Goal: Use online tool/utility: Utilize a website feature to perform a specific function

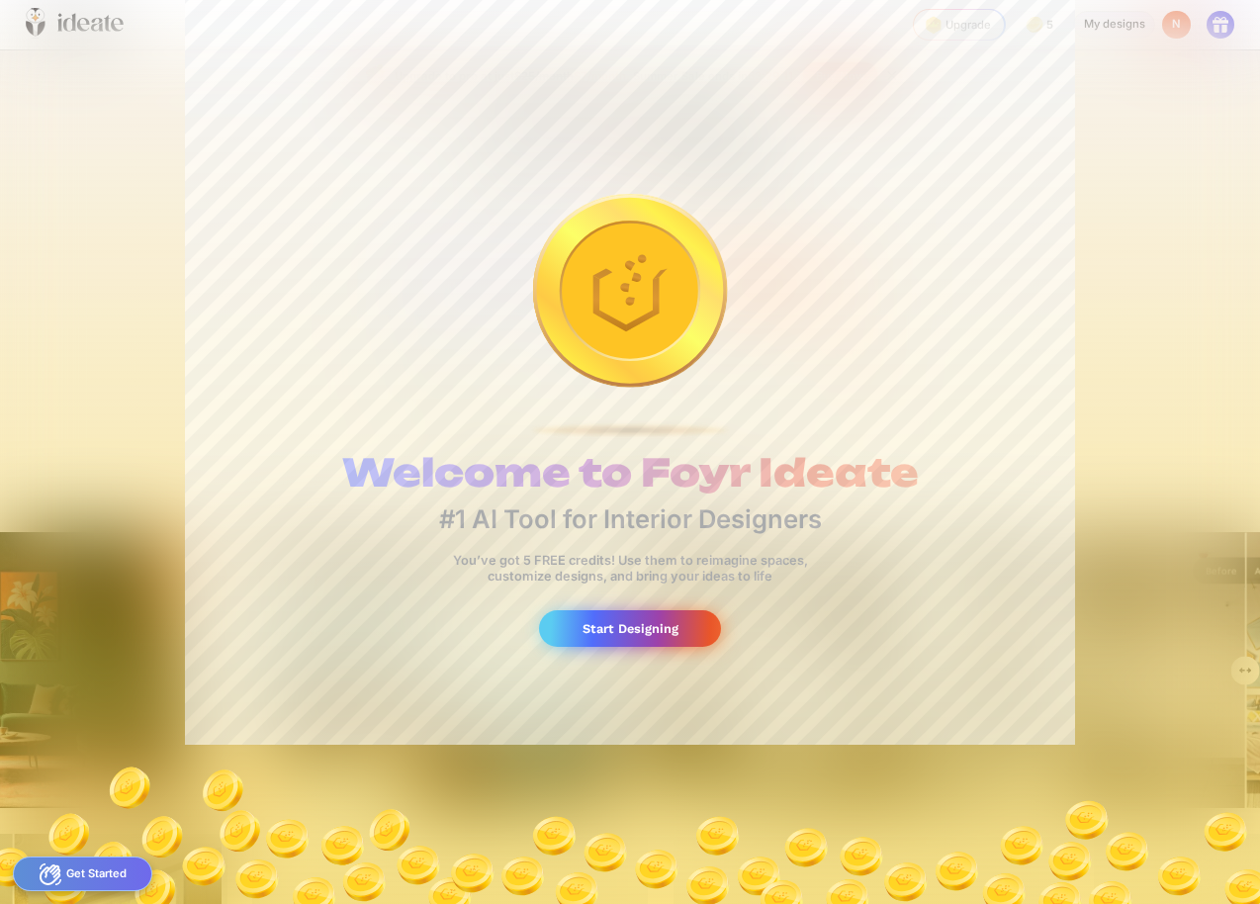
click at [580, 620] on div "Start Designing" at bounding box center [629, 628] width 181 height 37
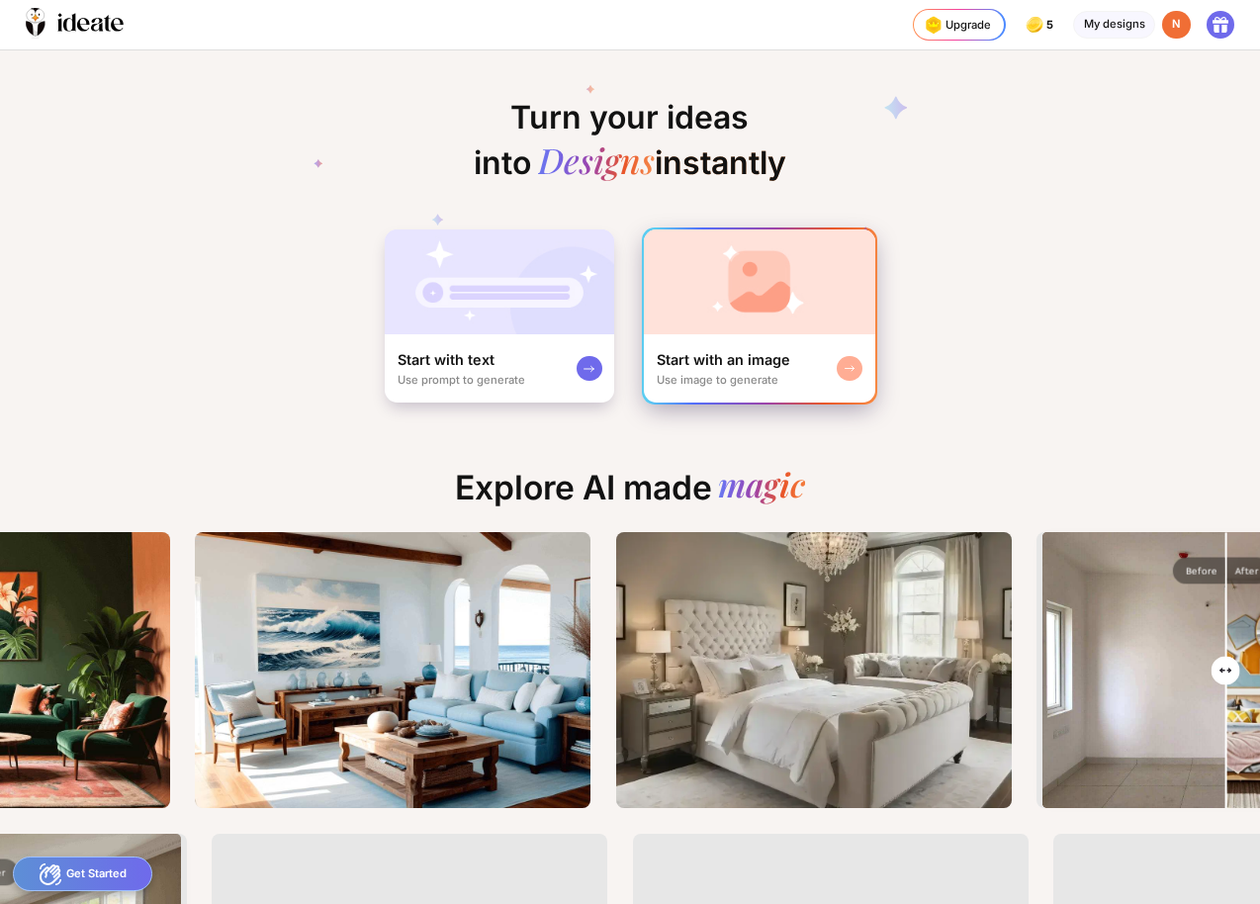
click at [757, 308] on img at bounding box center [759, 281] width 231 height 105
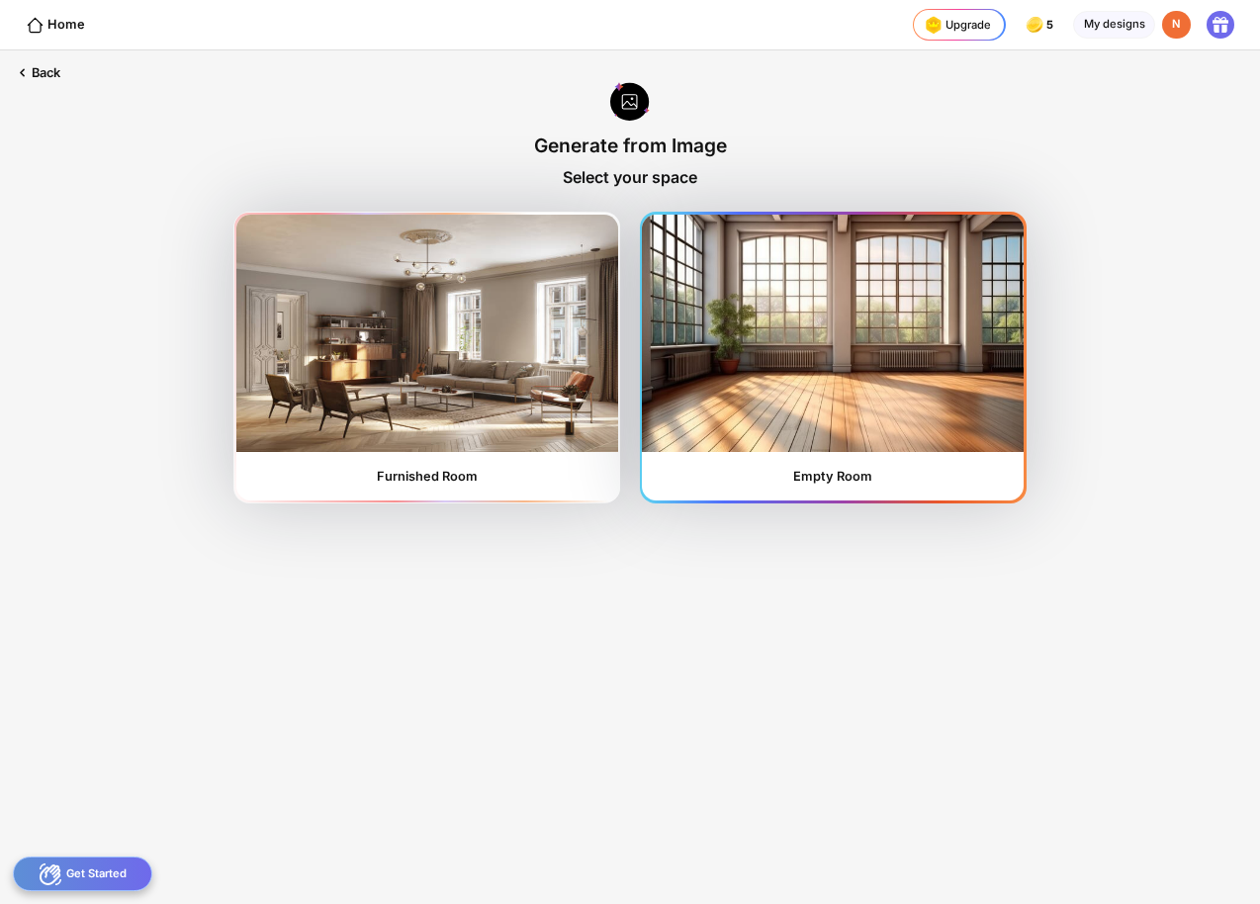
click at [809, 302] on img at bounding box center [833, 333] width 382 height 237
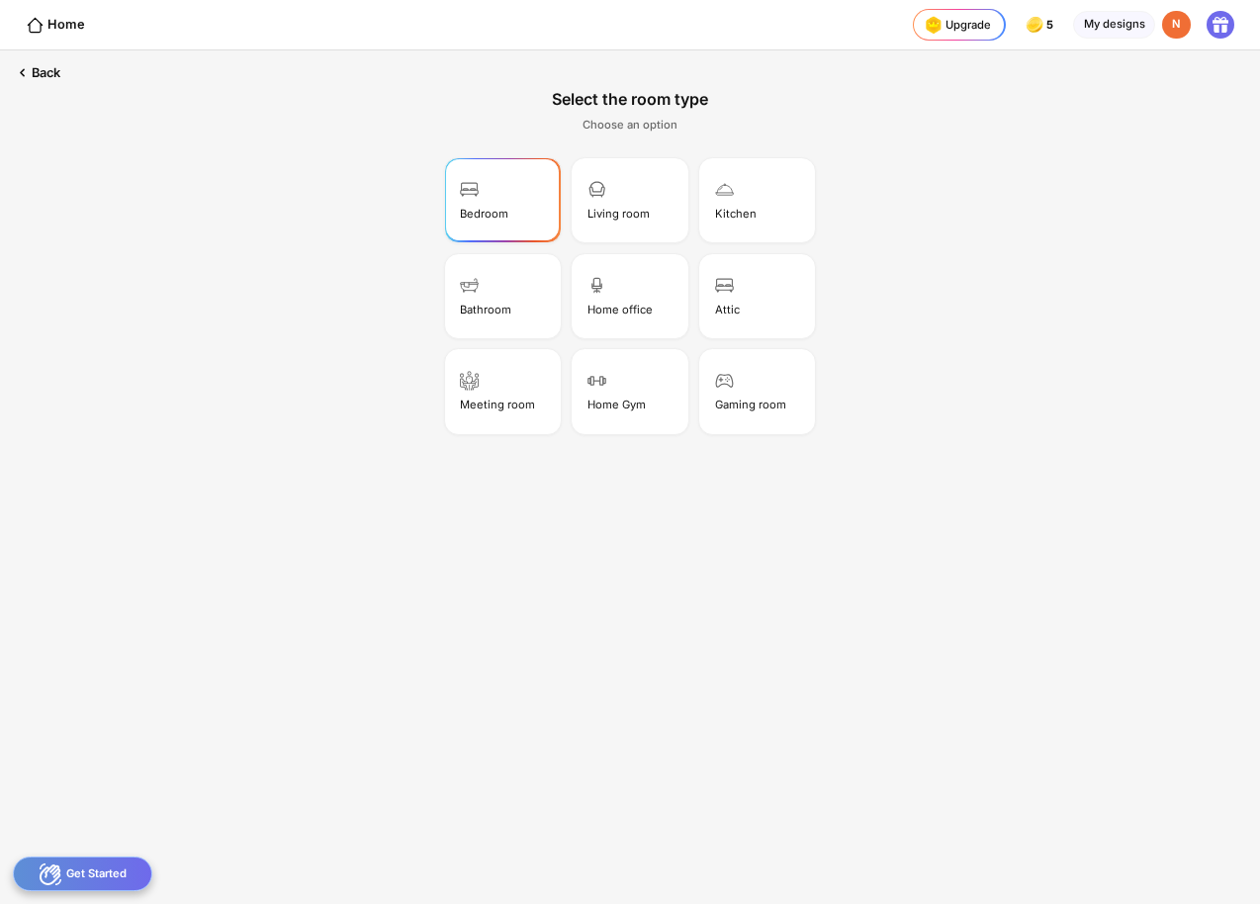
click at [540, 223] on div "Bedroom" at bounding box center [502, 199] width 111 height 79
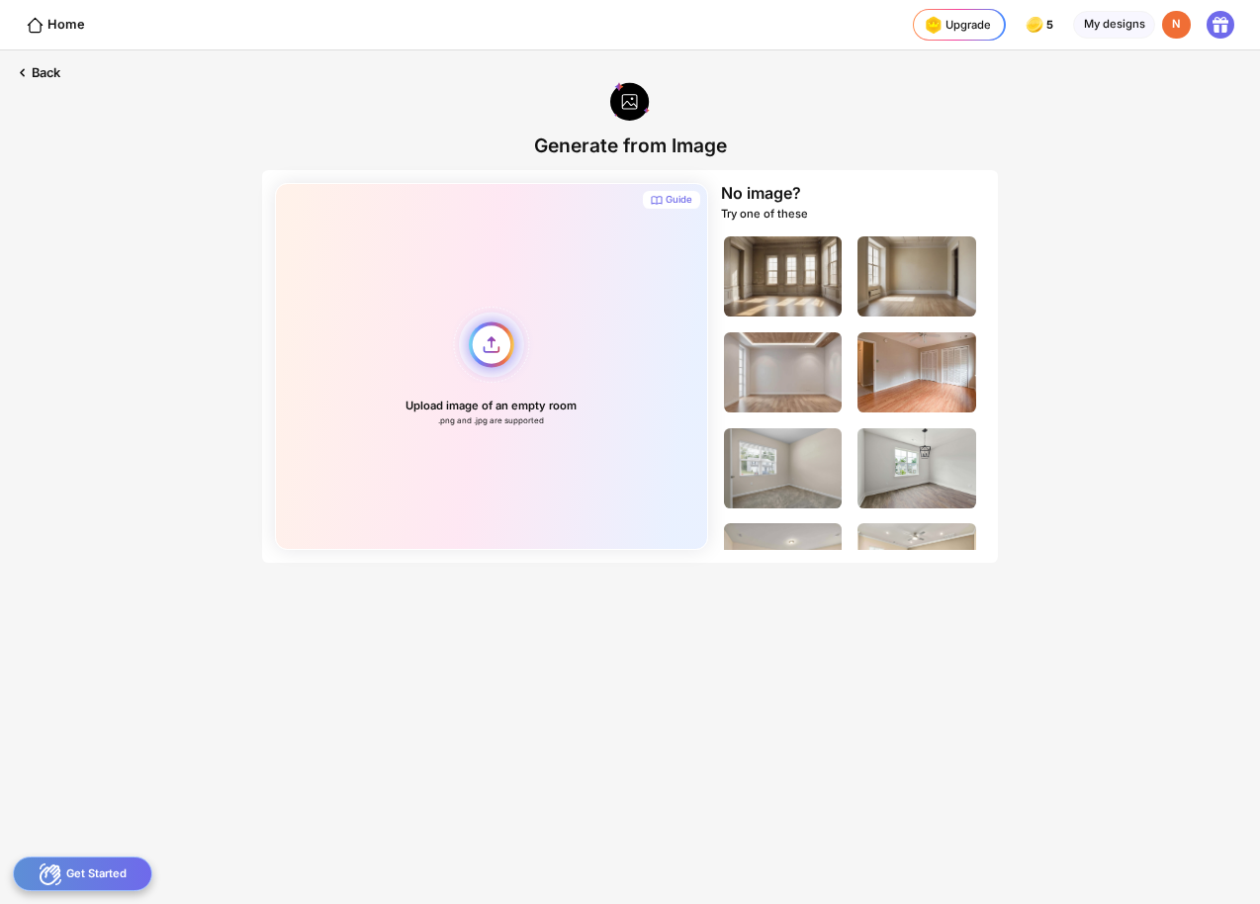
click at [499, 355] on div "Upload image of an empty room .png and .jpg are supported" at bounding box center [491, 366] width 433 height 367
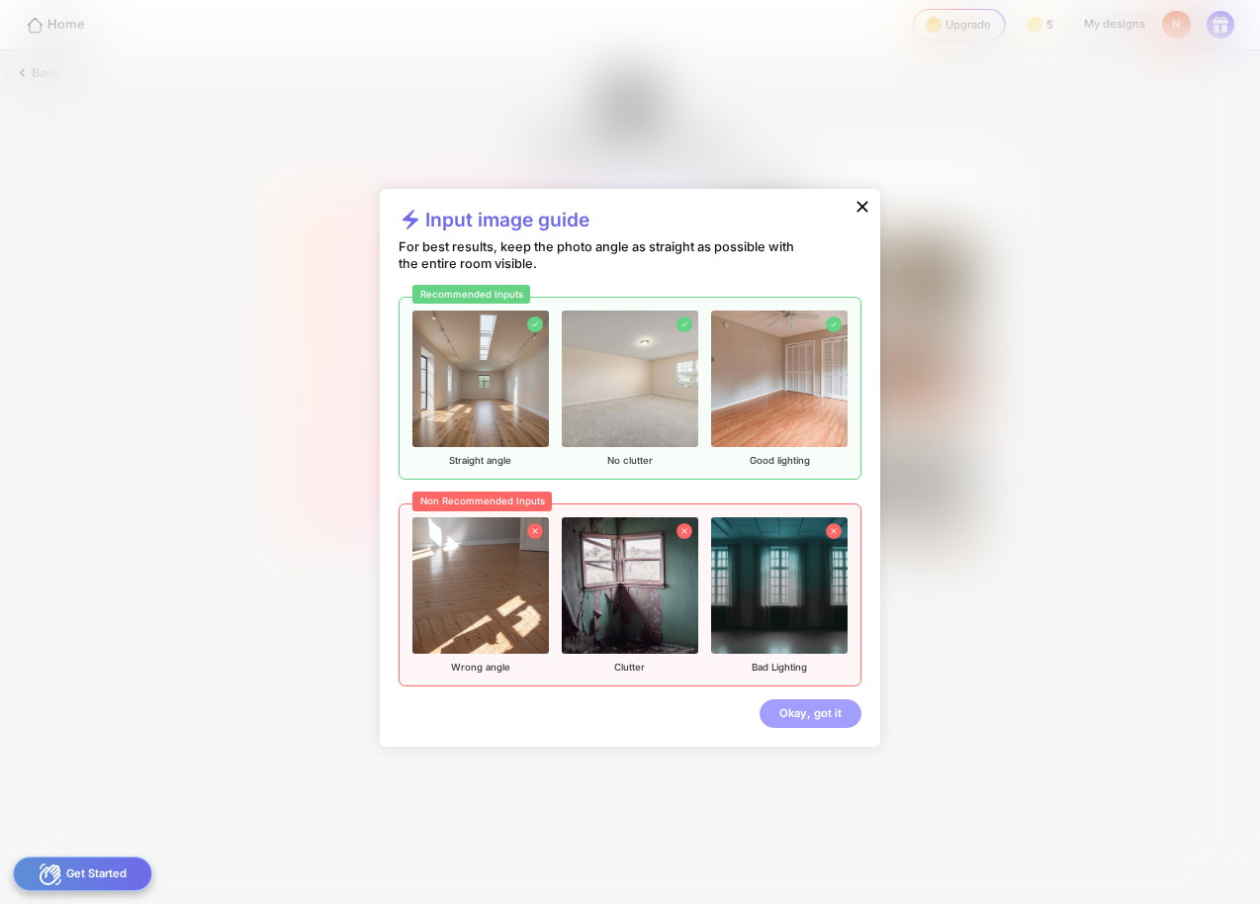
click at [800, 722] on div "Okay, got it" at bounding box center [811, 713] width 102 height 29
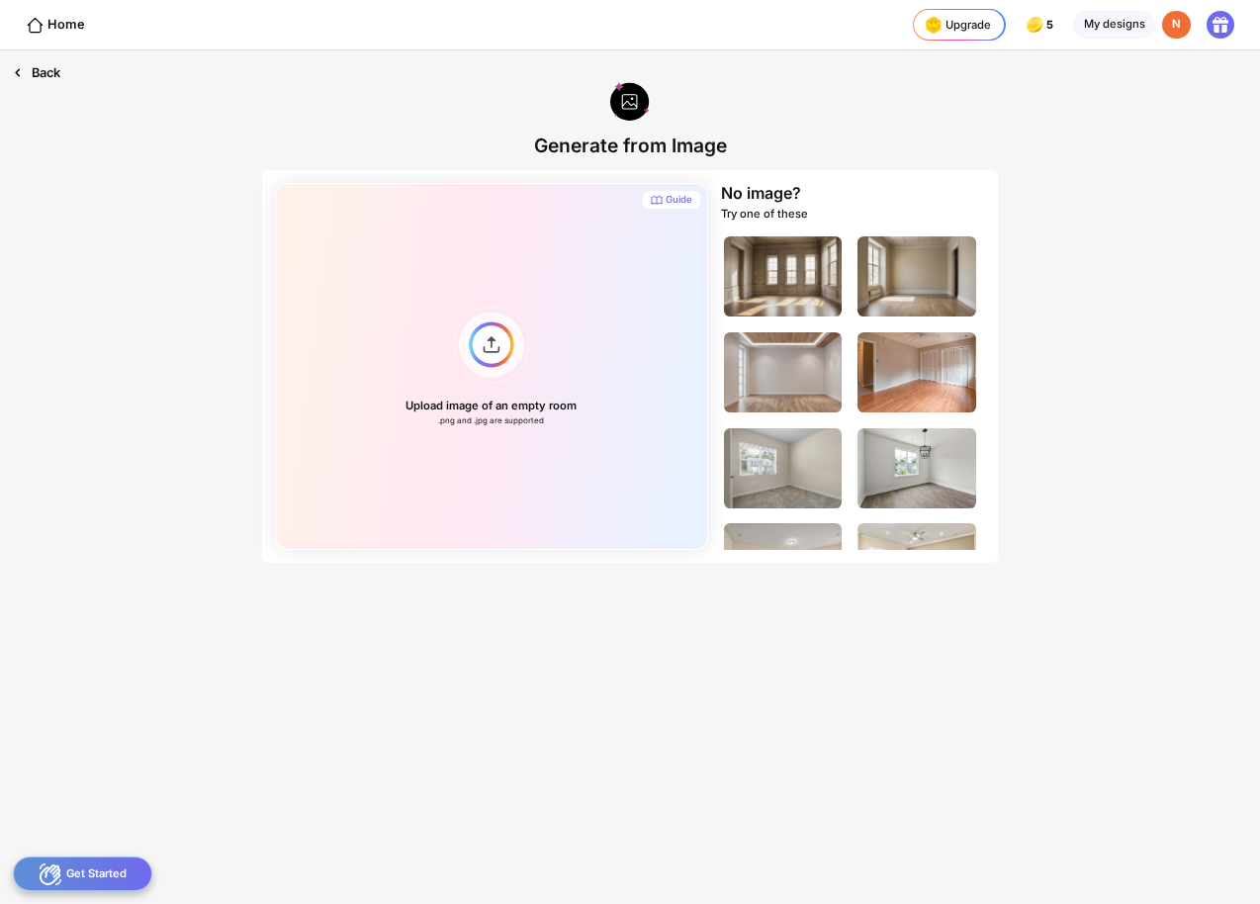
click at [65, 83] on div "Back" at bounding box center [36, 72] width 73 height 45
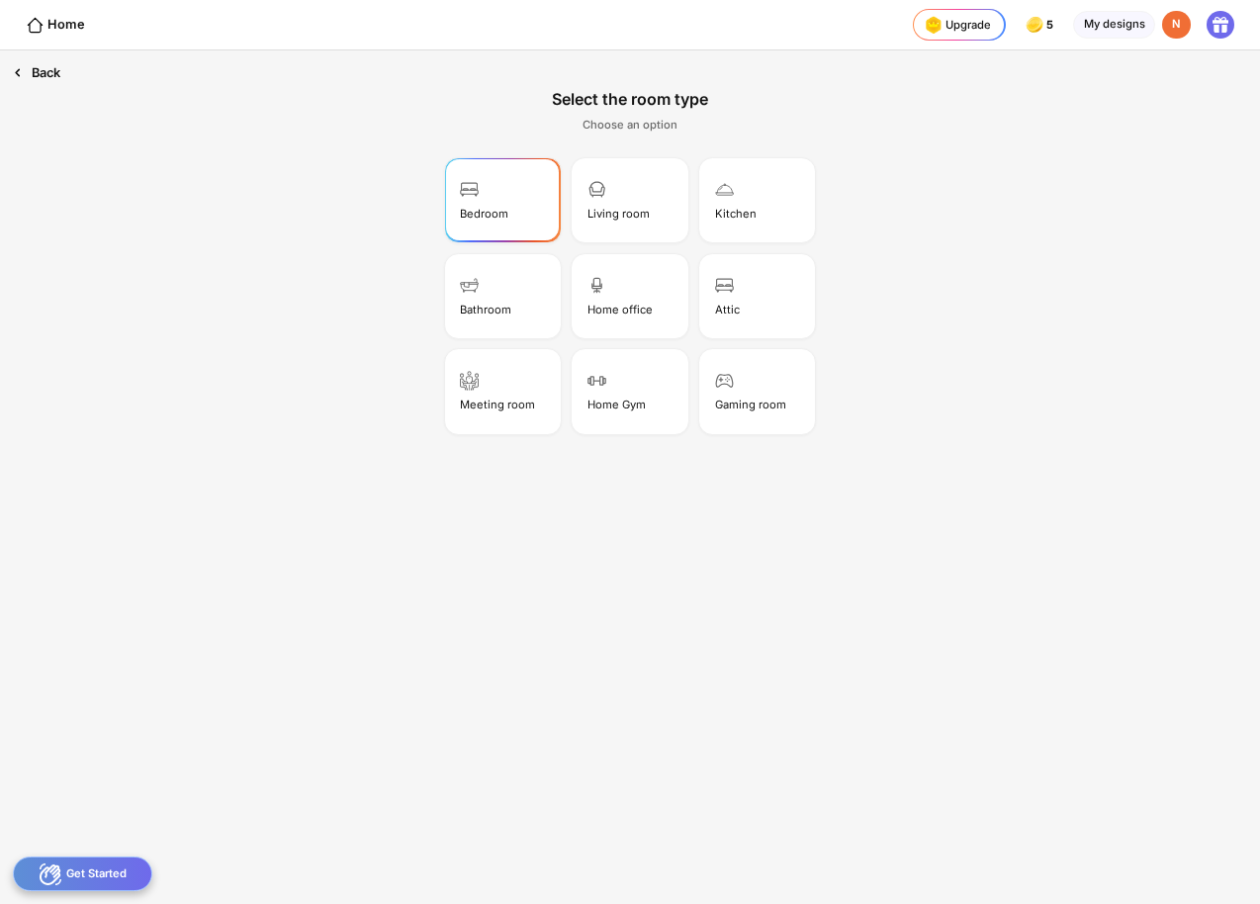
click at [45, 72] on div "Back" at bounding box center [36, 72] width 73 height 45
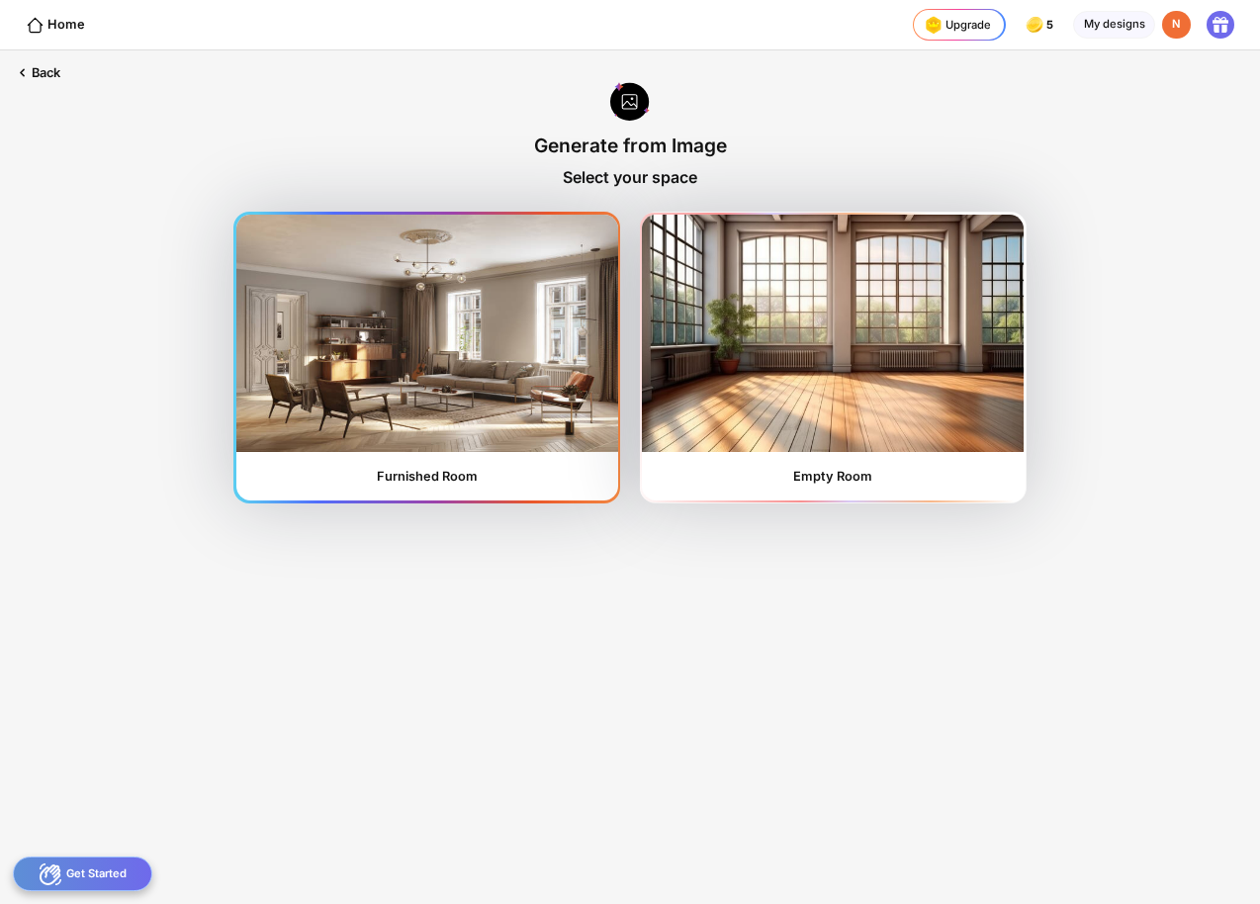
click at [436, 296] on img at bounding box center [427, 333] width 382 height 237
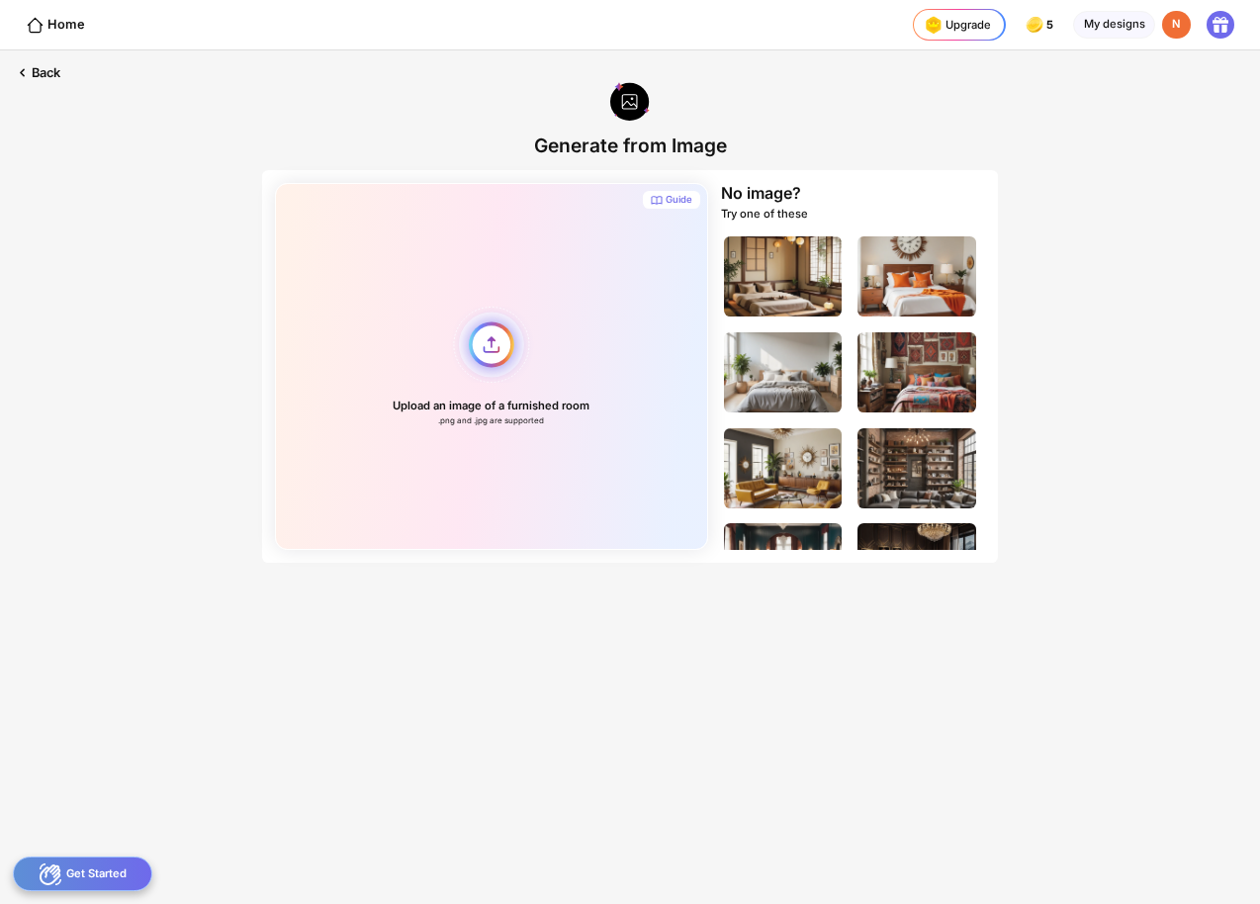
click at [502, 365] on div "Upload an image of a furnished room .png and .jpg are supported" at bounding box center [491, 366] width 433 height 367
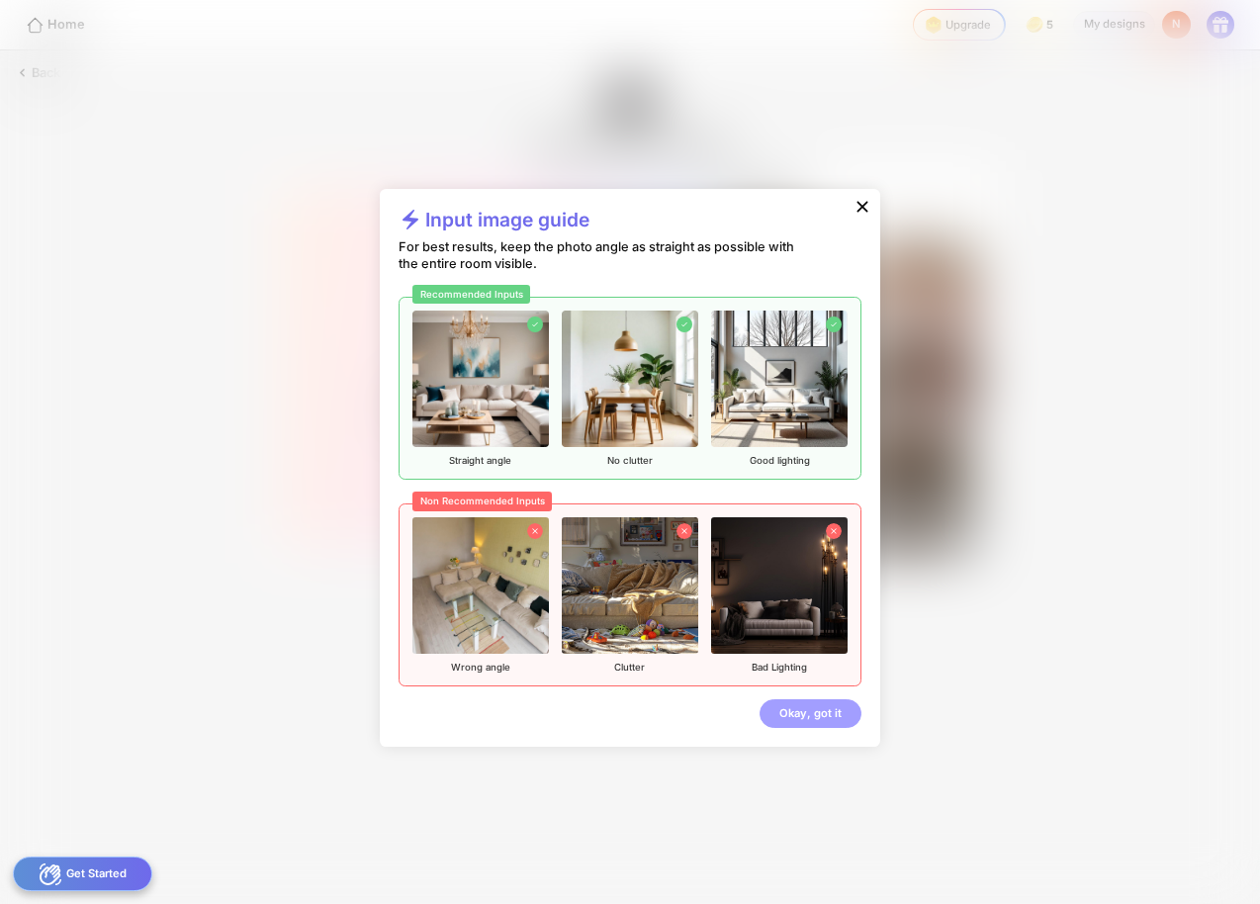
click at [796, 710] on div "Okay, got it" at bounding box center [811, 713] width 102 height 29
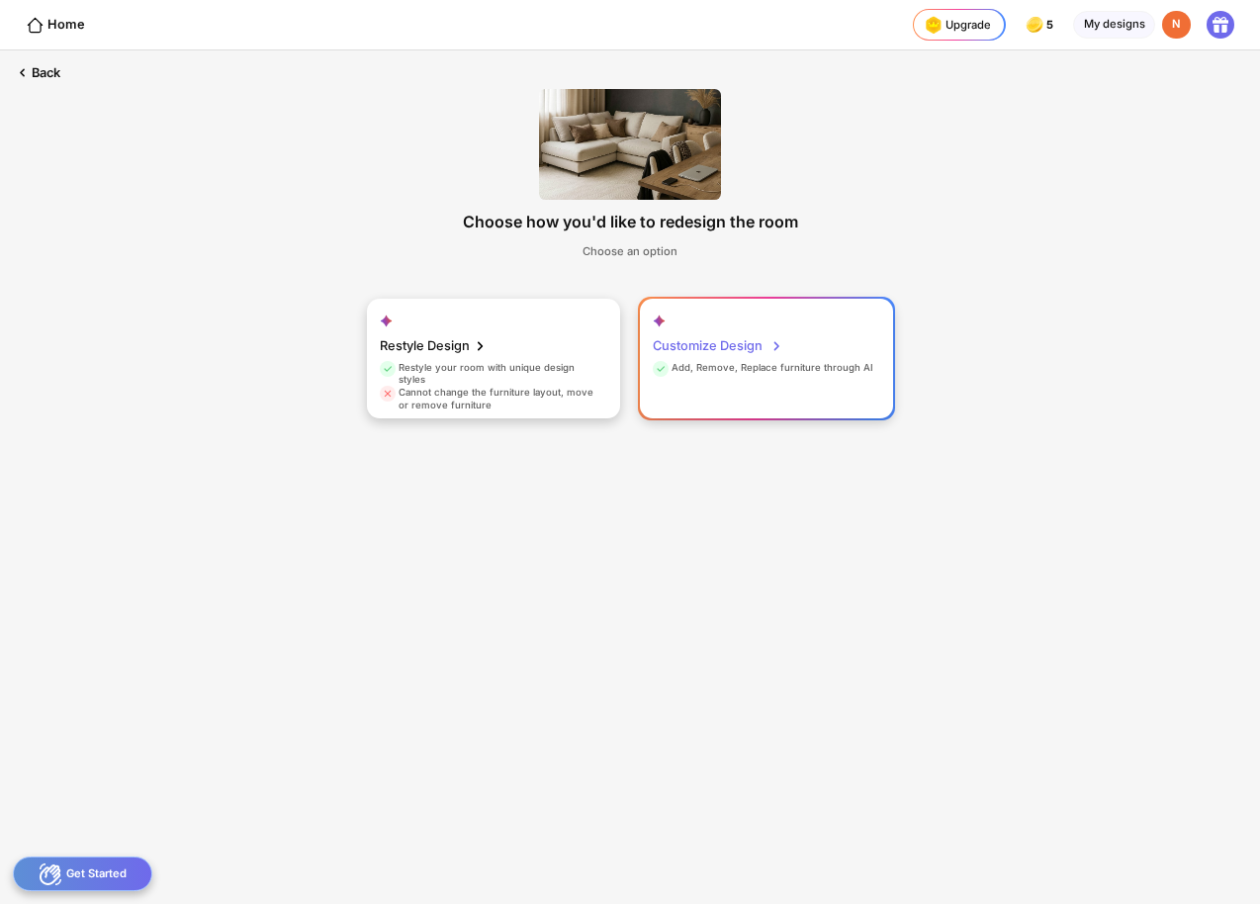
click at [799, 321] on div "Customize Design Add, Remove, Replace furniture through AI" at bounding box center [766, 359] width 253 height 121
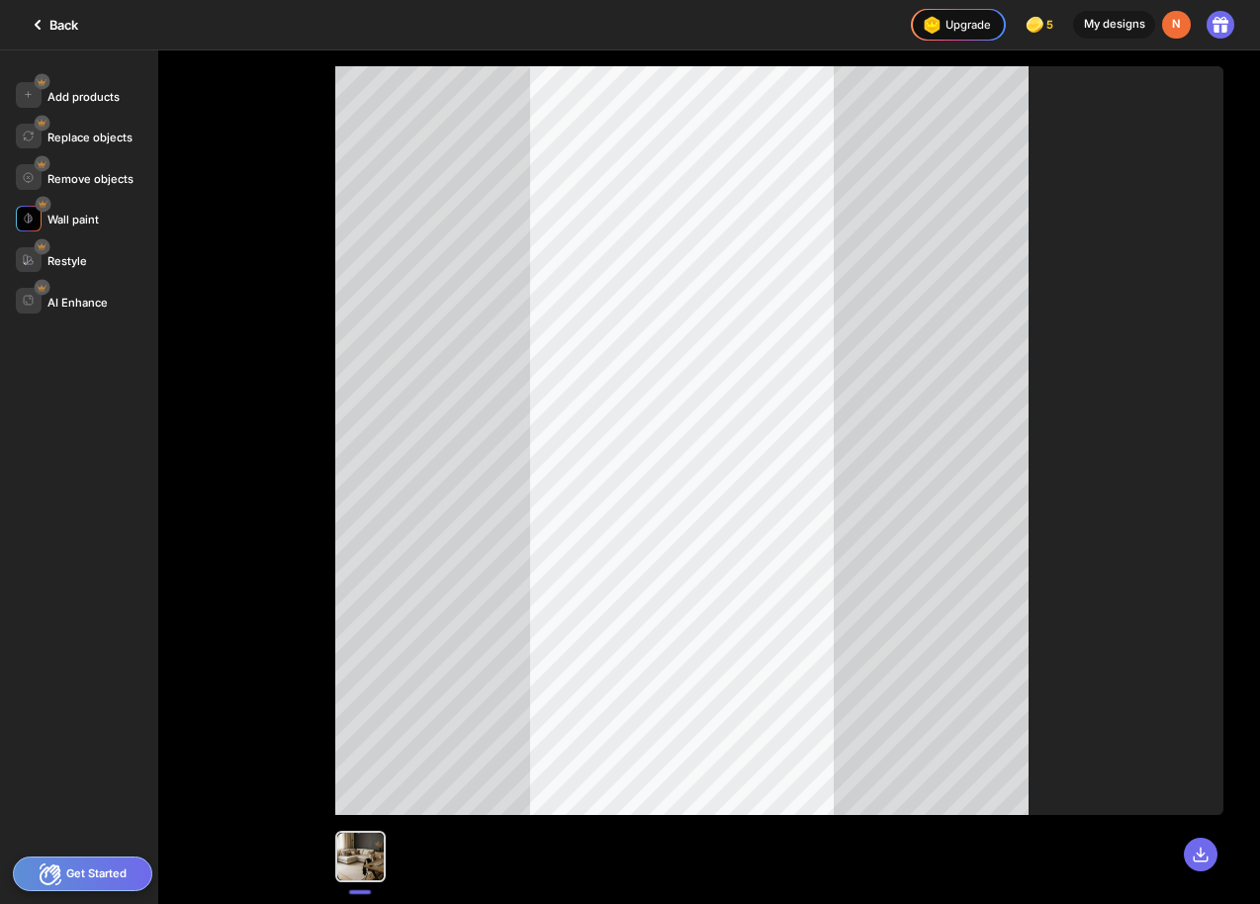
click at [85, 223] on div "Wall paint" at bounding box center [72, 220] width 51 height 14
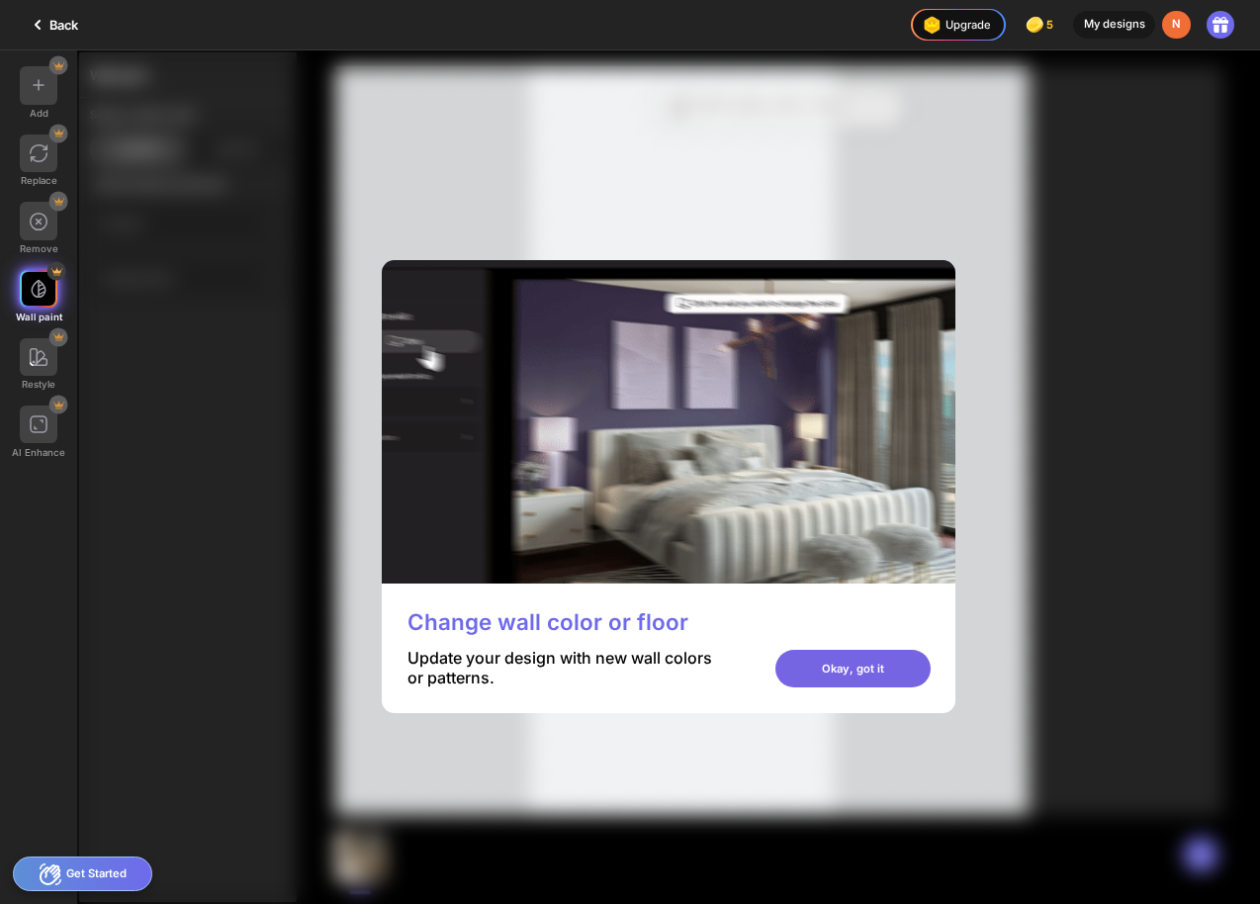
click at [822, 664] on div "Okay, got it" at bounding box center [852, 669] width 155 height 38
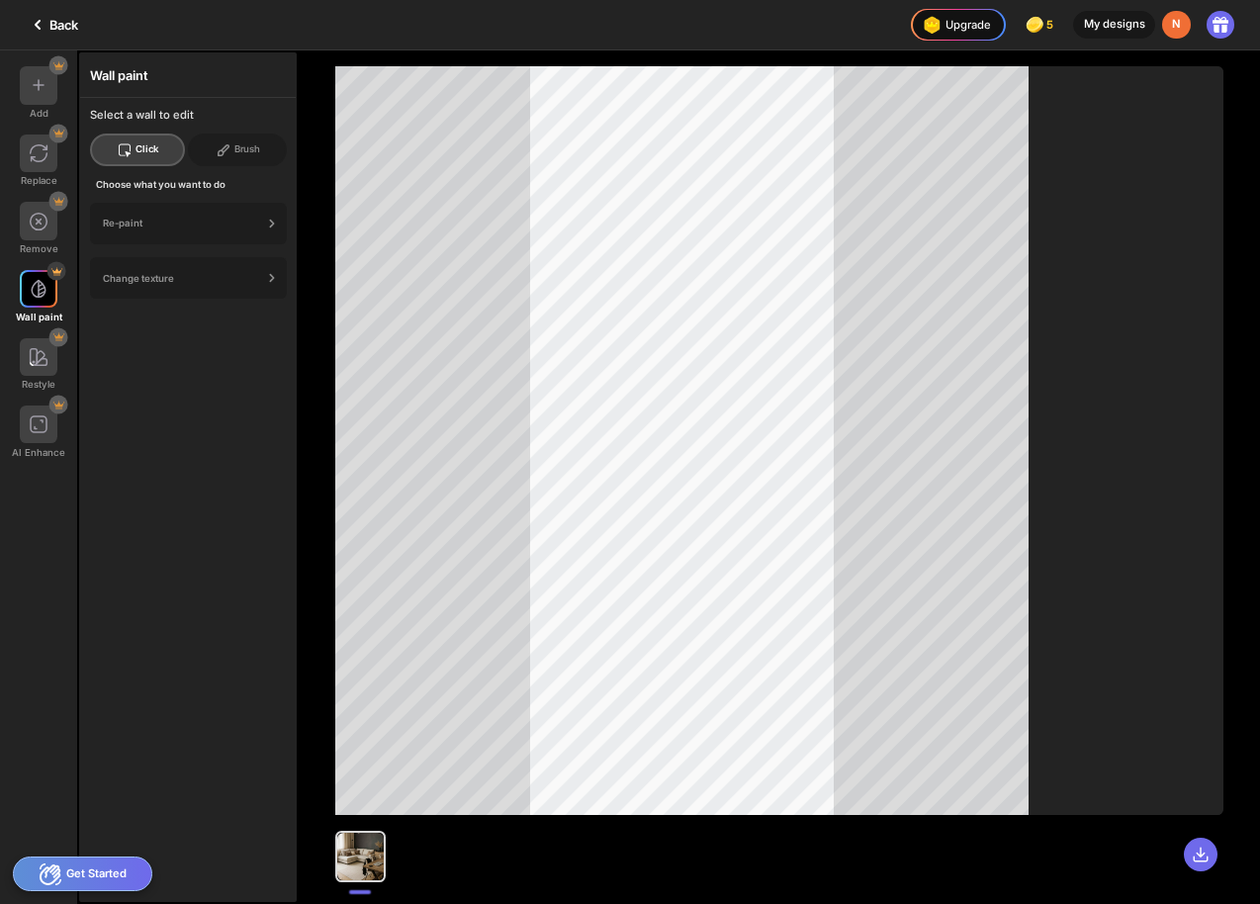
click at [140, 160] on div "Click" at bounding box center [137, 150] width 95 height 33
click at [213, 218] on div "Re-paint" at bounding box center [182, 223] width 159 height 11
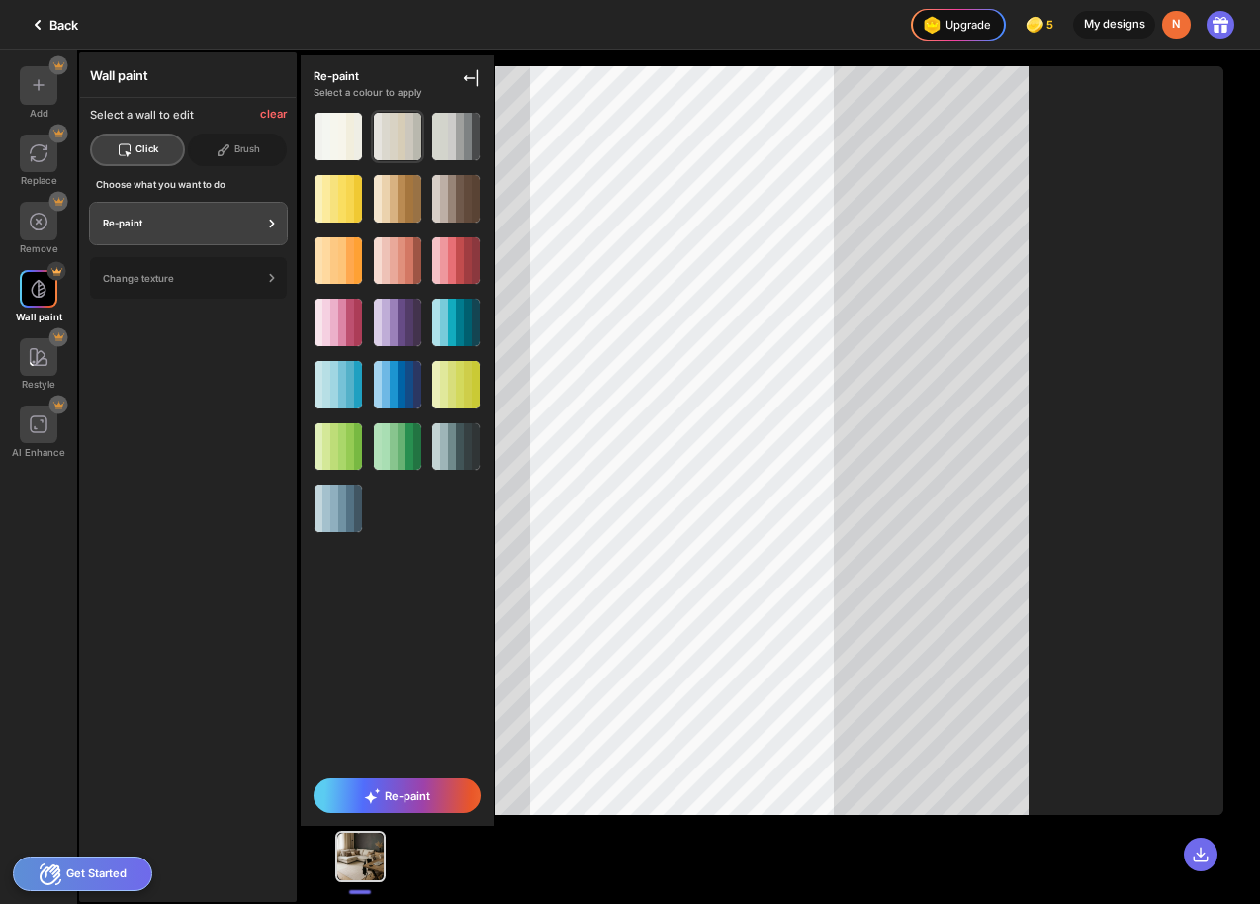
click at [396, 142] on div at bounding box center [394, 136] width 8 height 47
click at [379, 590] on div at bounding box center [384, 587] width 26 height 26
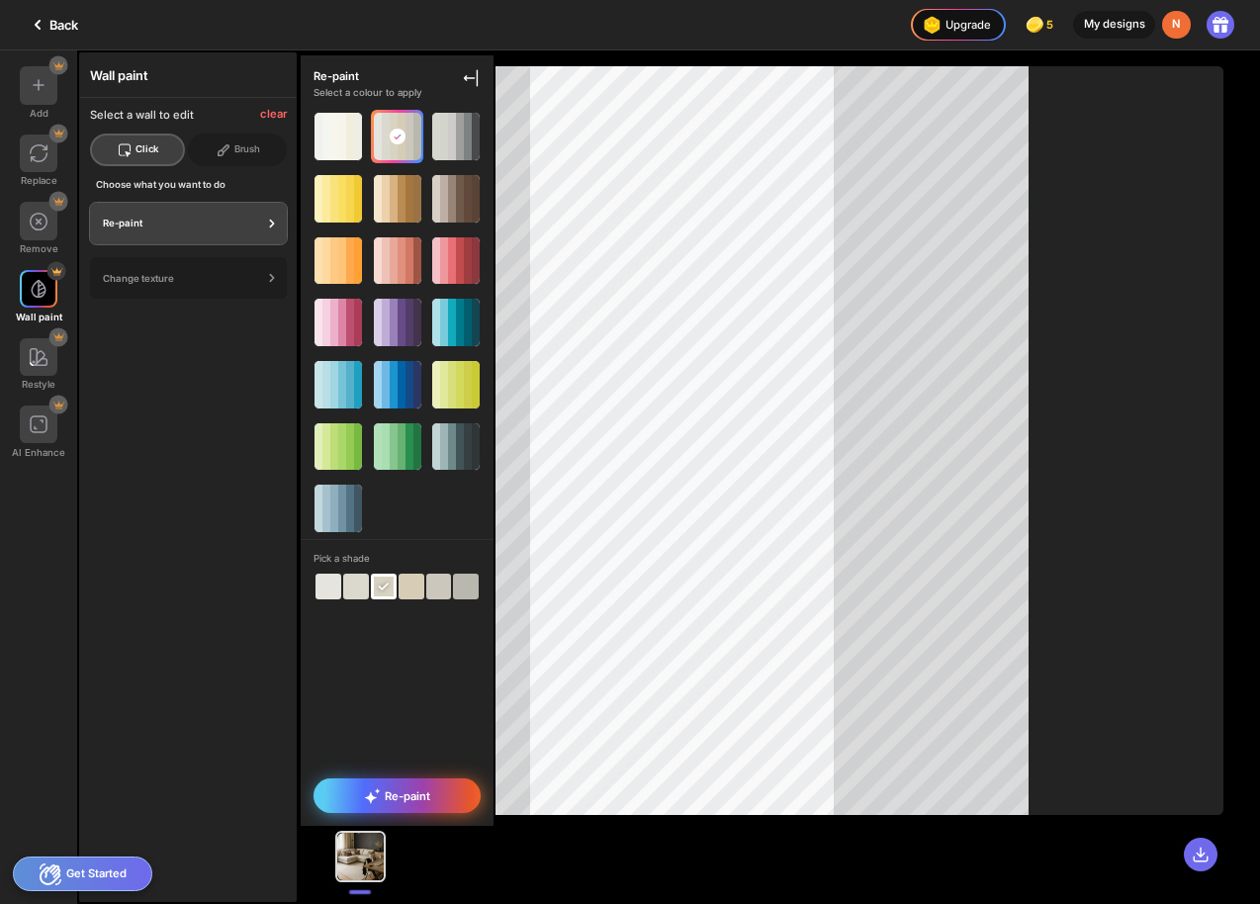
click at [400, 802] on span "Re-paint" at bounding box center [396, 796] width 65 height 16
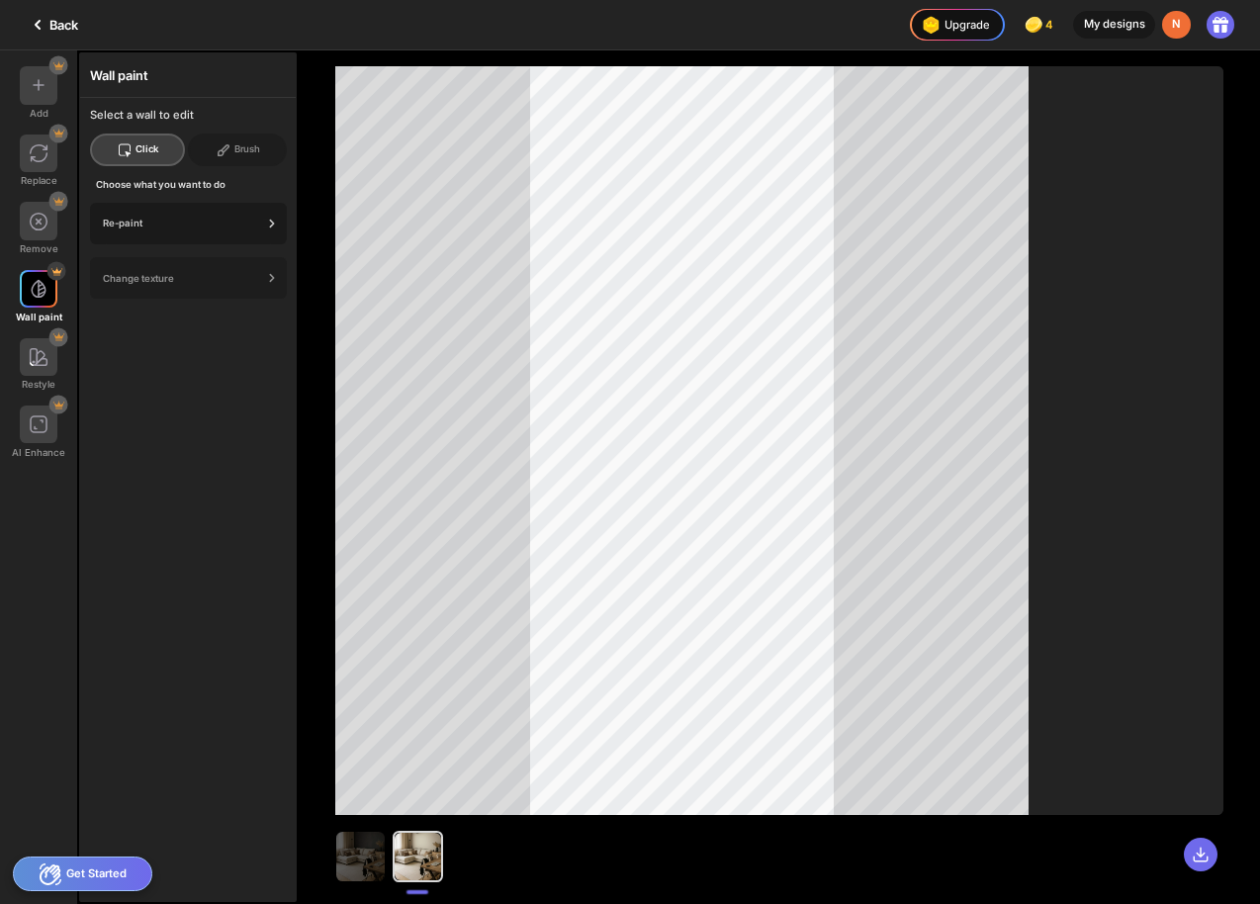
click at [169, 237] on div "Re-paint" at bounding box center [188, 224] width 197 height 42
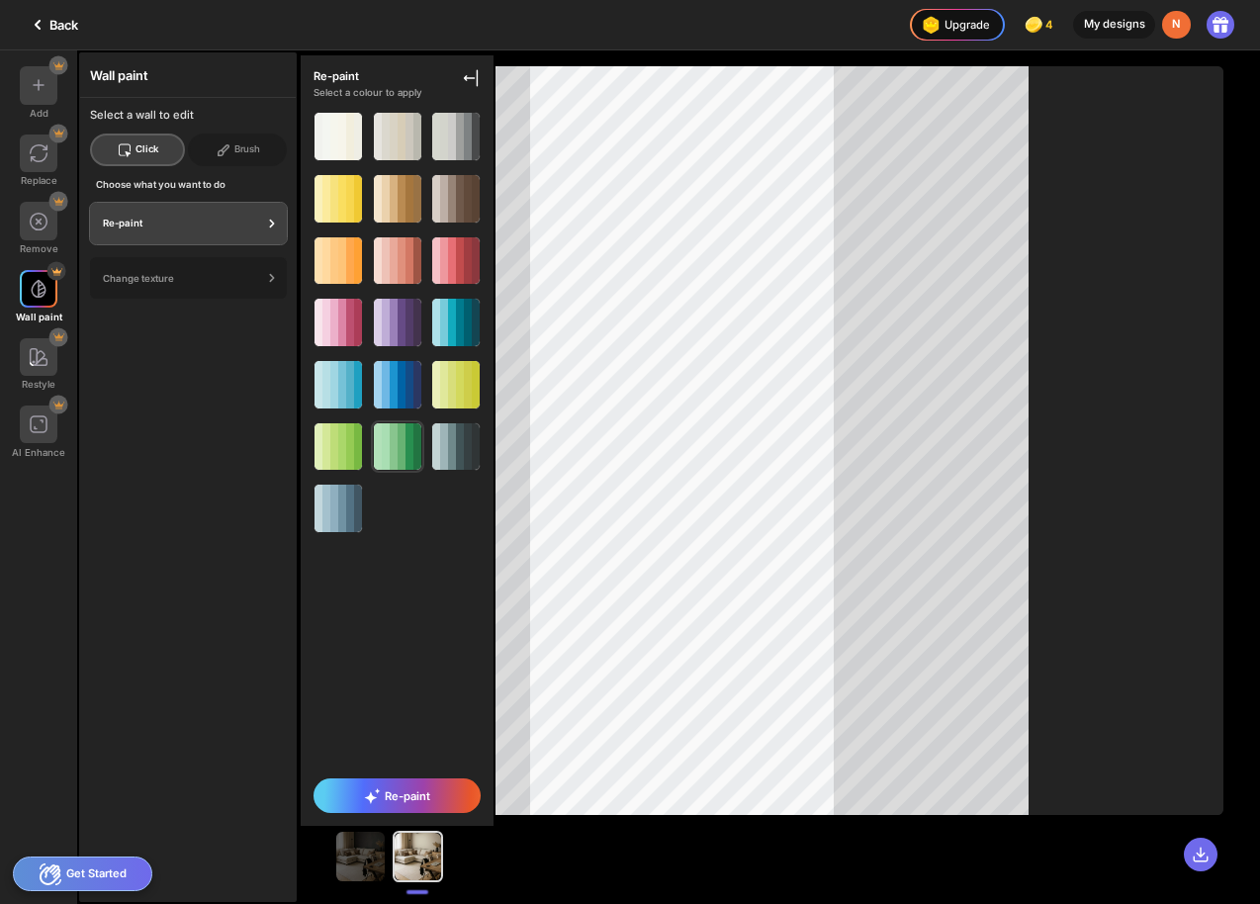
click at [398, 437] on div at bounding box center [402, 446] width 8 height 47
click at [325, 514] on div at bounding box center [326, 508] width 8 height 47
click at [379, 593] on div at bounding box center [384, 587] width 26 height 26
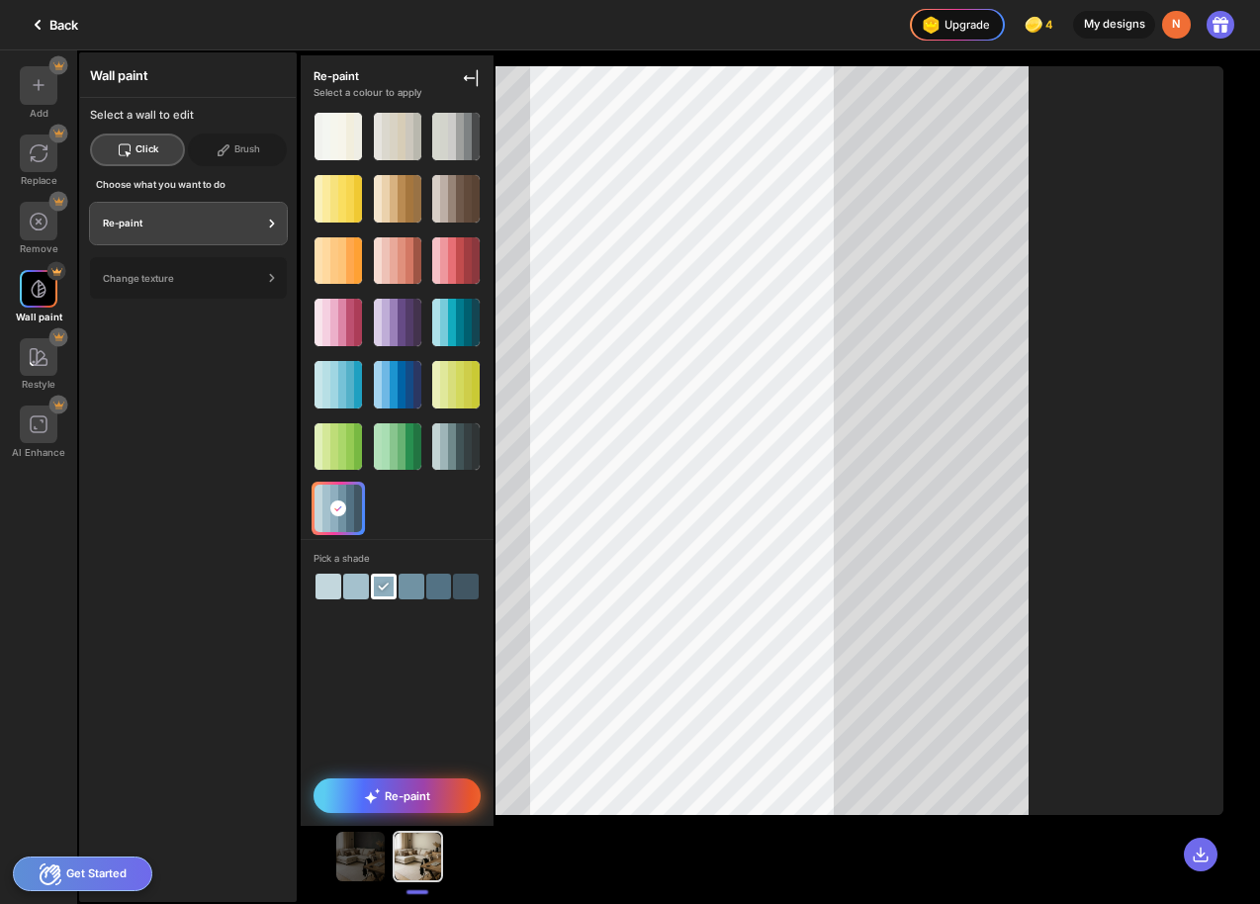
click at [409, 798] on span "Re-paint" at bounding box center [396, 796] width 65 height 16
click at [415, 790] on span "Re-paint" at bounding box center [396, 796] width 65 height 16
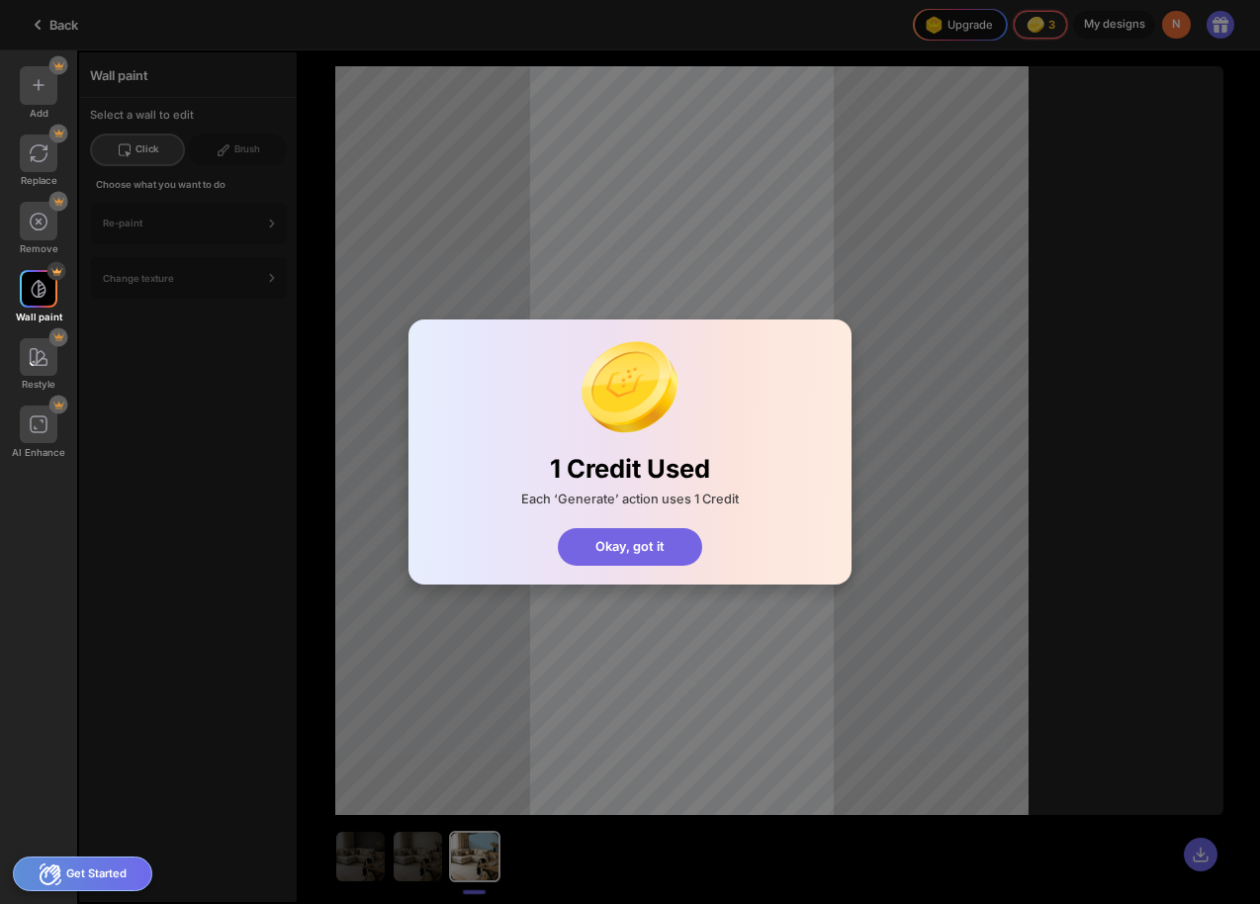
click at [680, 545] on div "Okay, got it" at bounding box center [630, 547] width 145 height 38
